Goal: Task Accomplishment & Management: Manage account settings

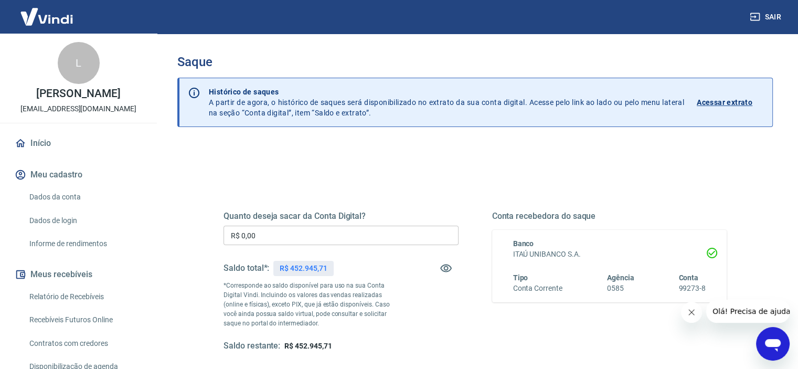
click at [271, 240] on input "R$ 0,00" at bounding box center [341, 235] width 235 height 19
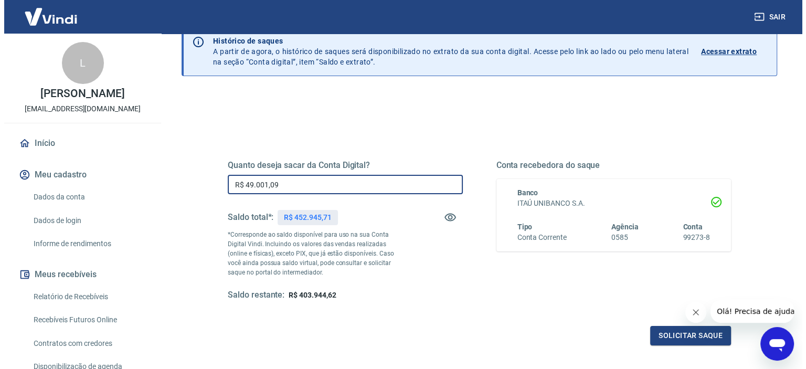
scroll to position [105, 0]
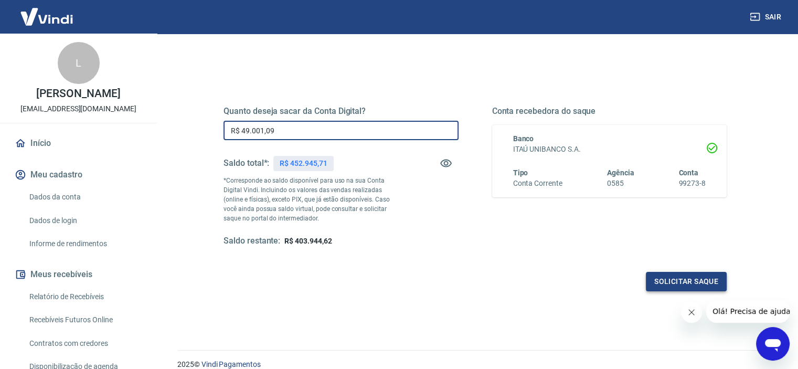
type input "R$ 49.001,09"
click at [652, 283] on button "Solicitar saque" at bounding box center [686, 281] width 81 height 19
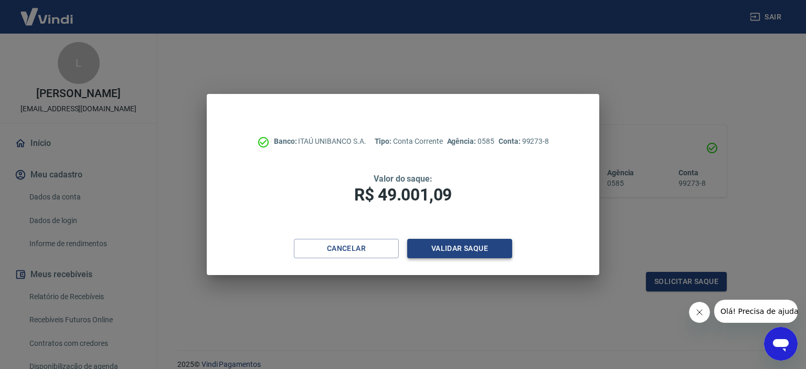
click at [445, 254] on button "Validar saque" at bounding box center [459, 248] width 105 height 19
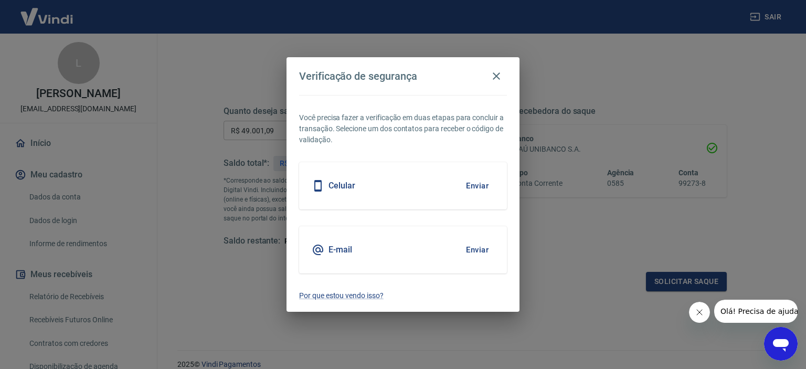
click at [483, 250] on button "Enviar" at bounding box center [477, 250] width 34 height 22
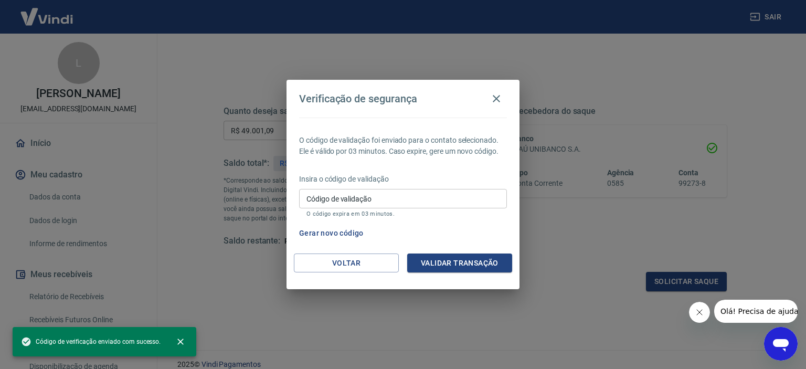
click at [334, 197] on input "Código de validação" at bounding box center [403, 198] width 208 height 19
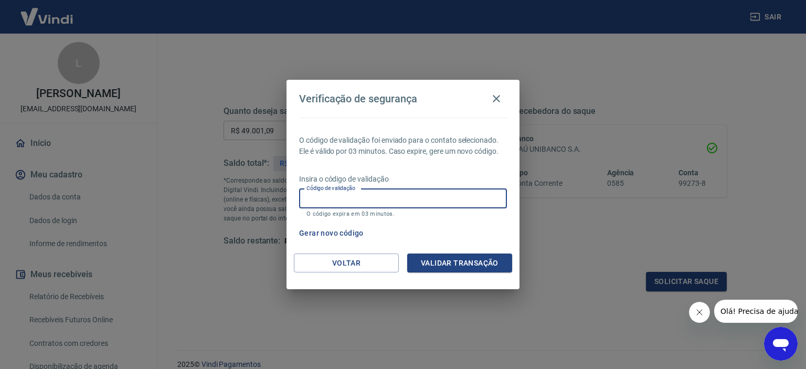
click at [337, 199] on input "Código de validação" at bounding box center [403, 198] width 208 height 19
paste input "904972"
type input "904972"
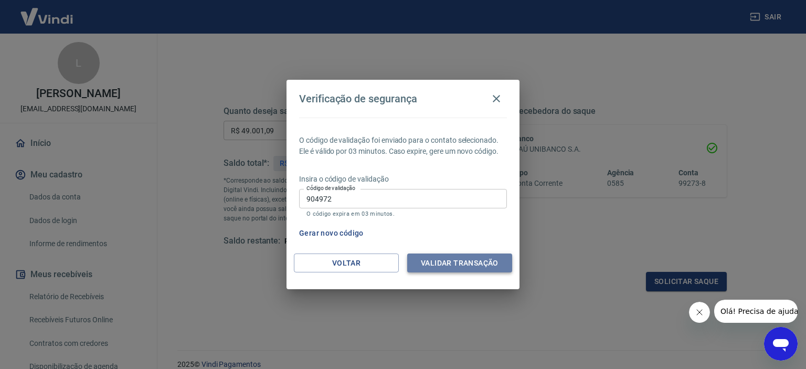
click at [425, 266] on button "Validar transação" at bounding box center [459, 263] width 105 height 19
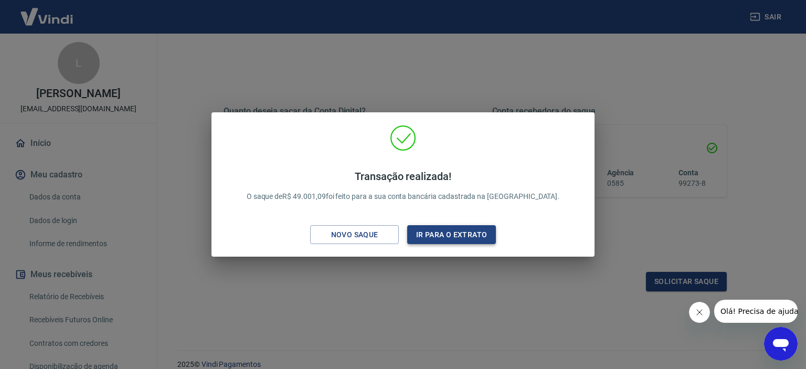
click at [439, 240] on button "Ir para o extrato" at bounding box center [451, 234] width 89 height 19
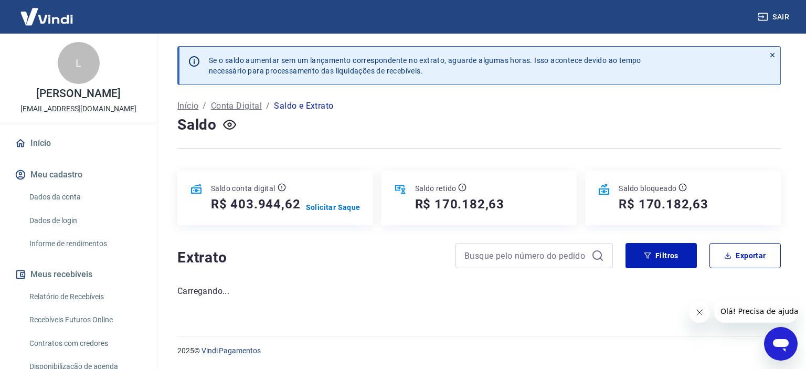
click at [775, 17] on button "Sair" at bounding box center [775, 16] width 38 height 19
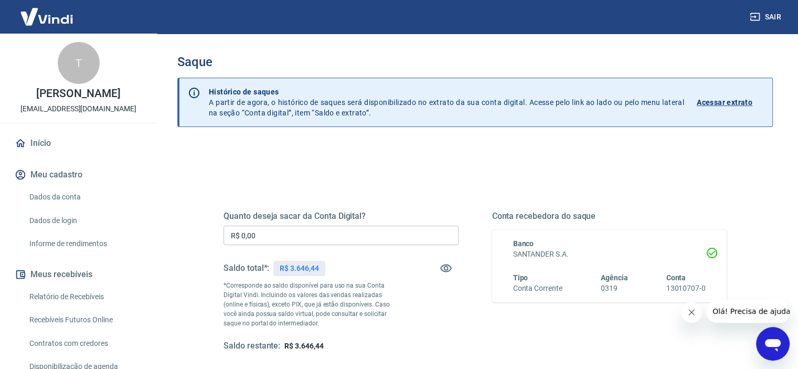
click at [778, 17] on button "Sair" at bounding box center [767, 16] width 38 height 19
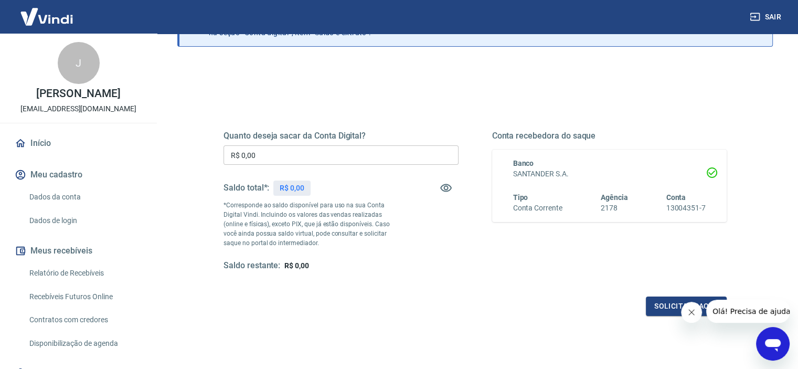
scroll to position [105, 0]
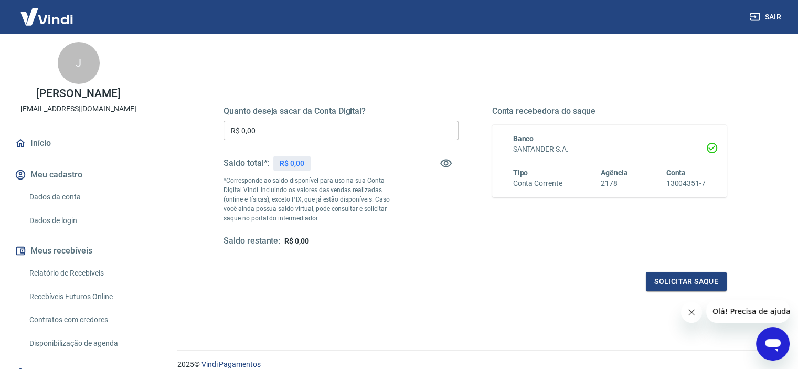
click at [103, 302] on link "Recebíveis Futuros Online" at bounding box center [84, 297] width 119 height 22
